Goal: Task Accomplishment & Management: Manage account settings

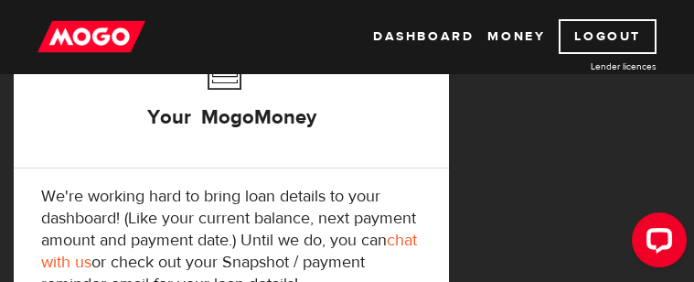
scroll to position [377, 0]
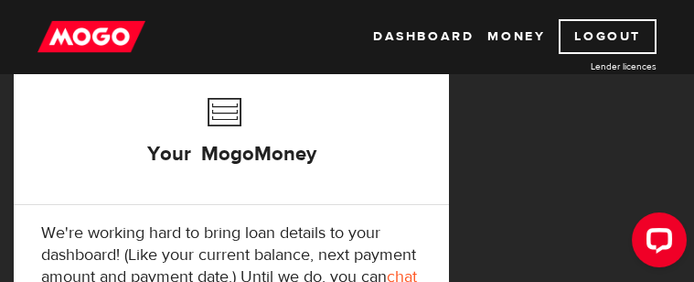
click at [213, 124] on h3 "Your MogoMoney" at bounding box center [231, 141] width 169 height 104
click at [221, 152] on h3 "Your MogoMoney" at bounding box center [231, 141] width 169 height 104
click at [488, 32] on link "Money" at bounding box center [517, 36] width 58 height 35
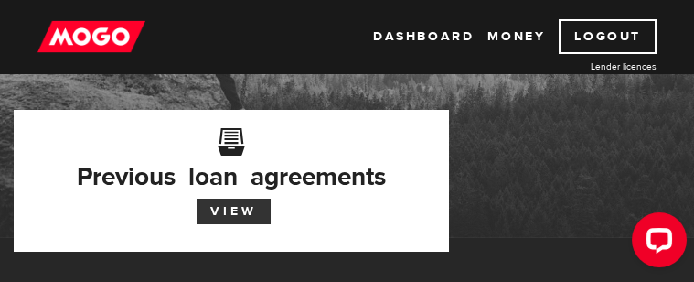
click at [234, 210] on link "View" at bounding box center [234, 212] width 74 height 26
click at [238, 205] on link "View" at bounding box center [234, 212] width 74 height 26
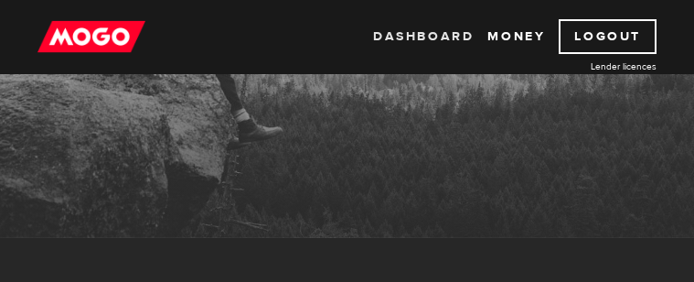
click at [373, 38] on link "Dashboard" at bounding box center [423, 36] width 101 height 35
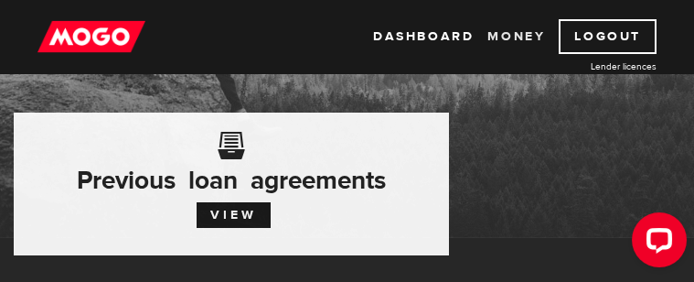
click at [488, 38] on link "Money" at bounding box center [517, 36] width 58 height 35
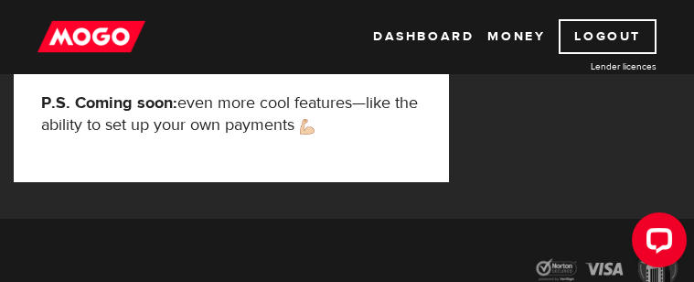
scroll to position [651, 0]
